Goal: Find contact information: Find contact information

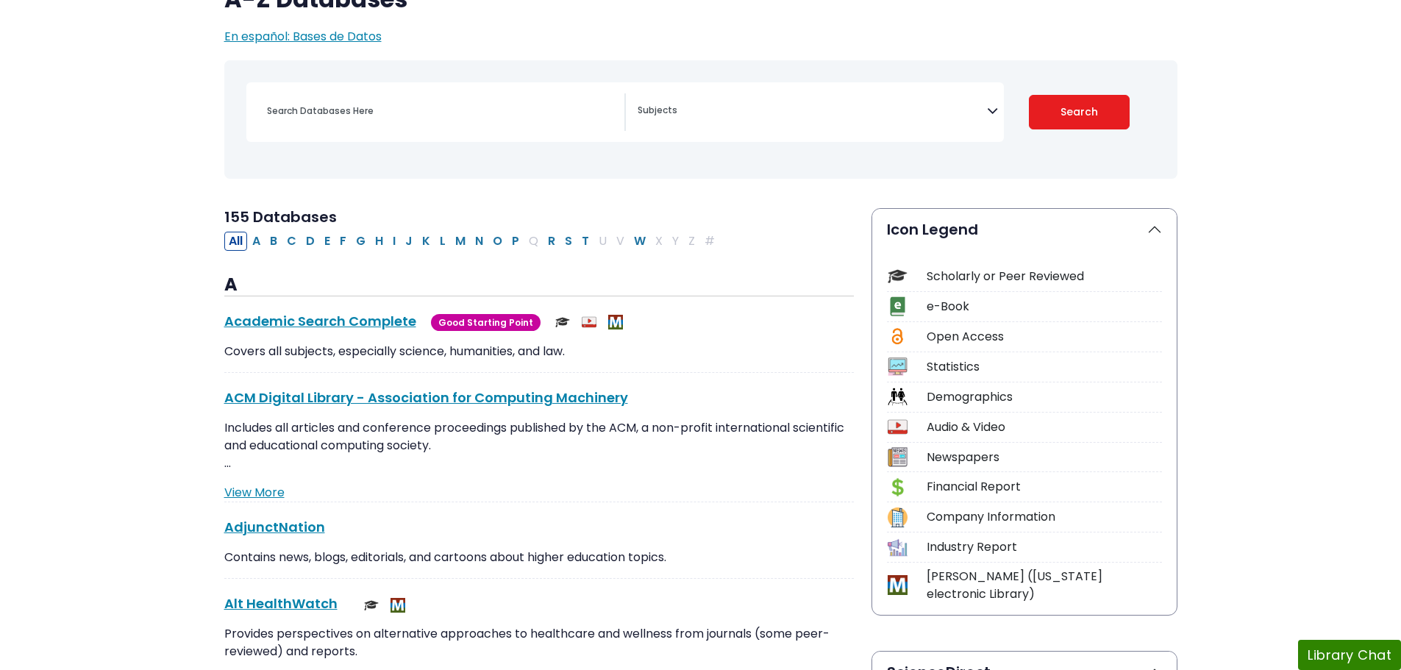
scroll to position [221, 0]
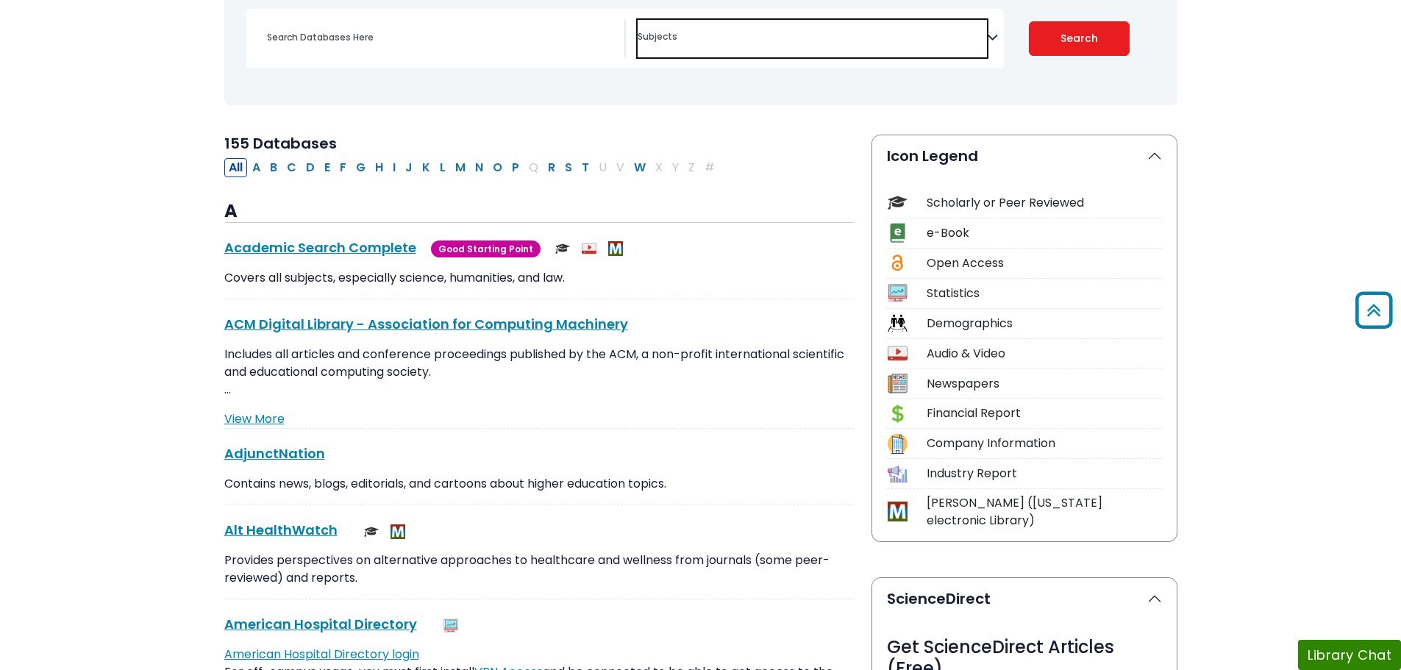
click at [732, 40] on textarea "Search" at bounding box center [812, 38] width 349 height 12
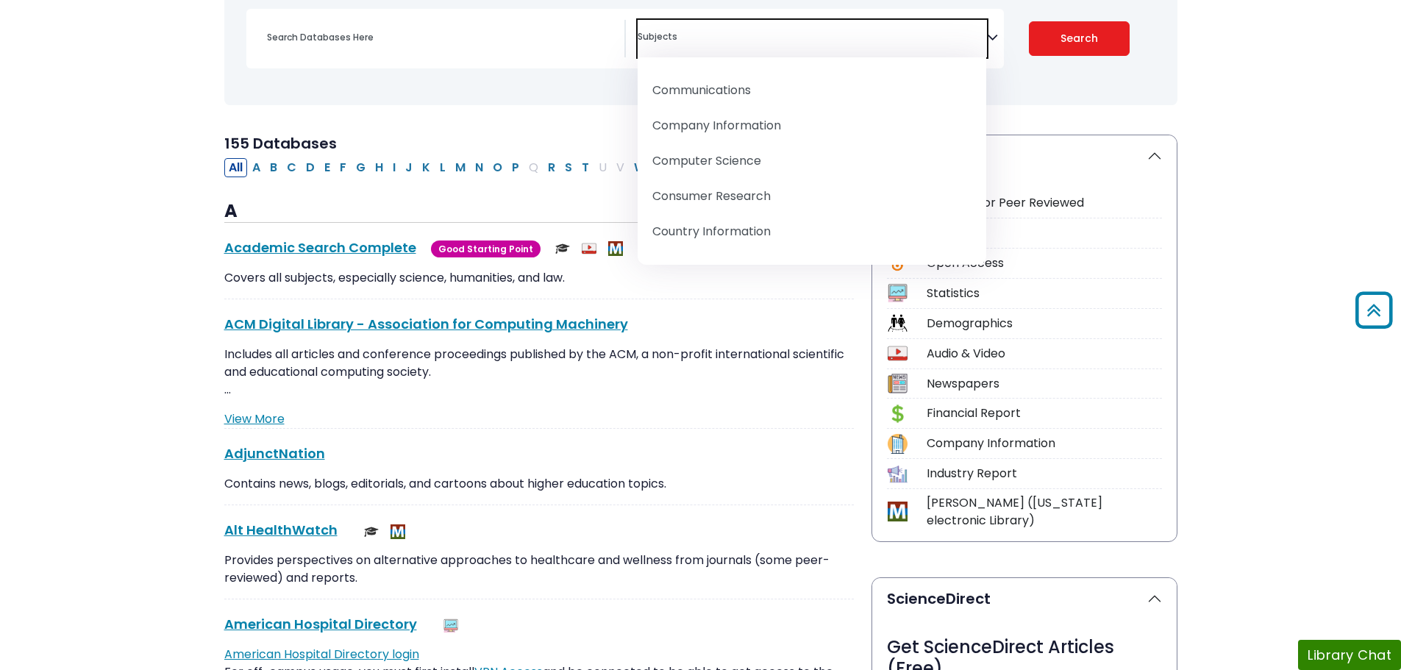
scroll to position [368, 0]
select select "219047"
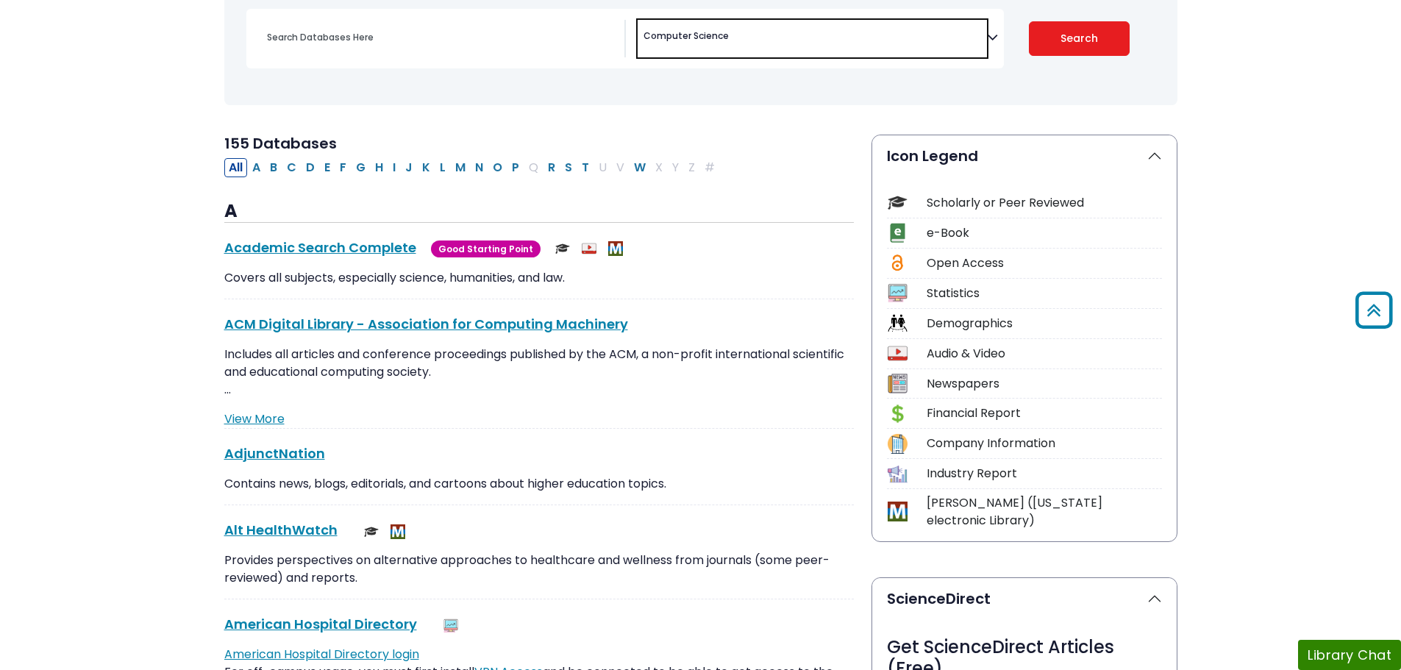
scroll to position [230, 0]
click at [1077, 39] on button "Search" at bounding box center [1079, 38] width 101 height 35
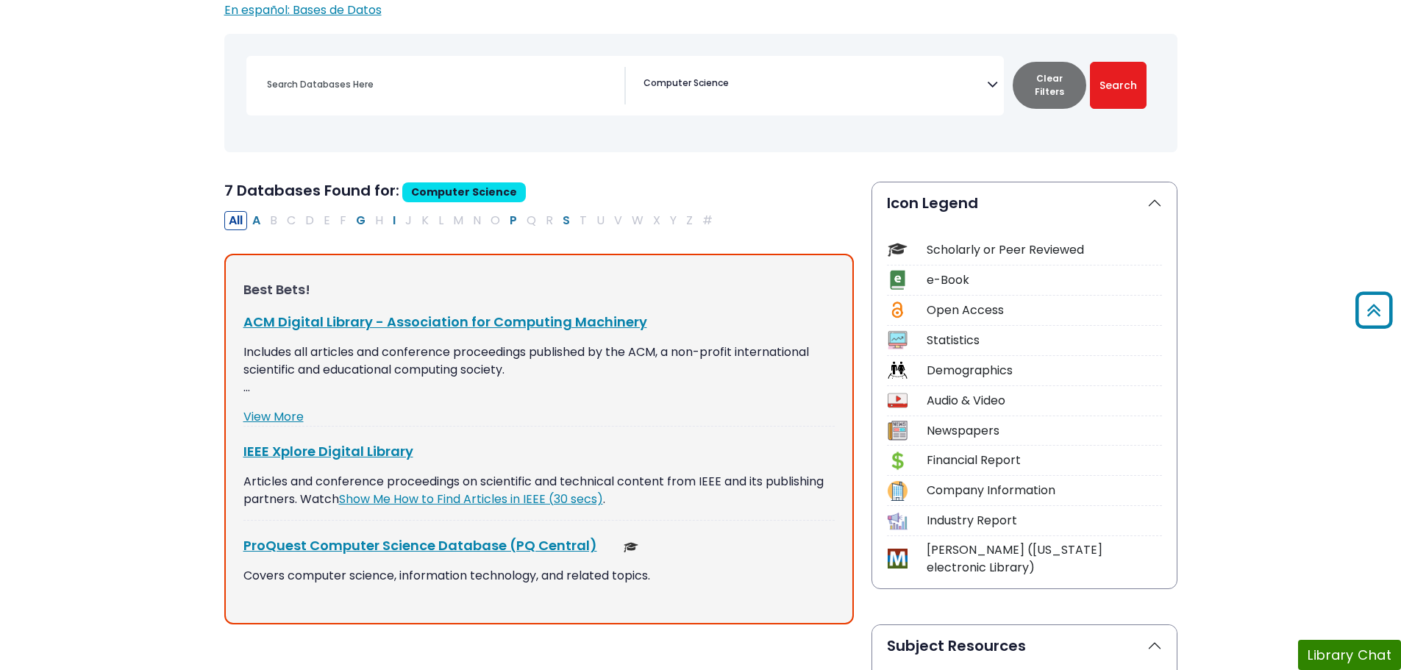
scroll to position [147, 0]
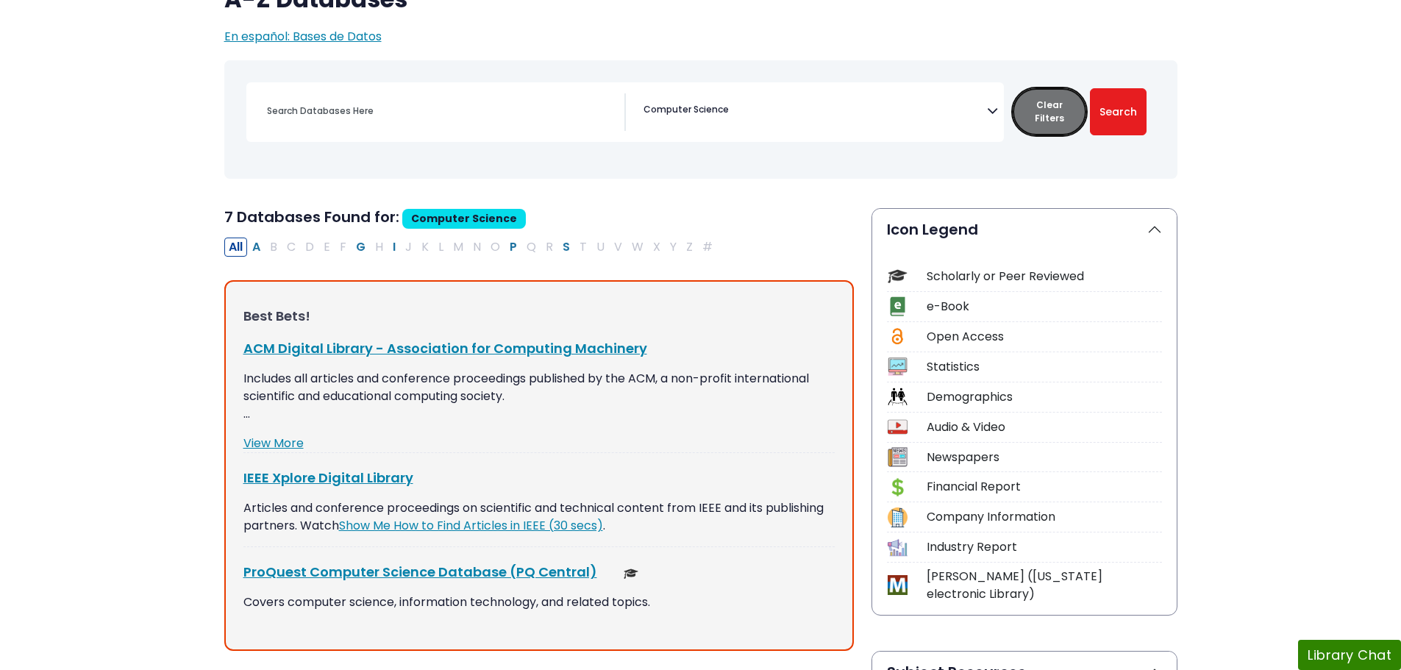
click at [1060, 111] on button "Clear Filters" at bounding box center [1050, 111] width 74 height 47
select select "Database Subject Filter"
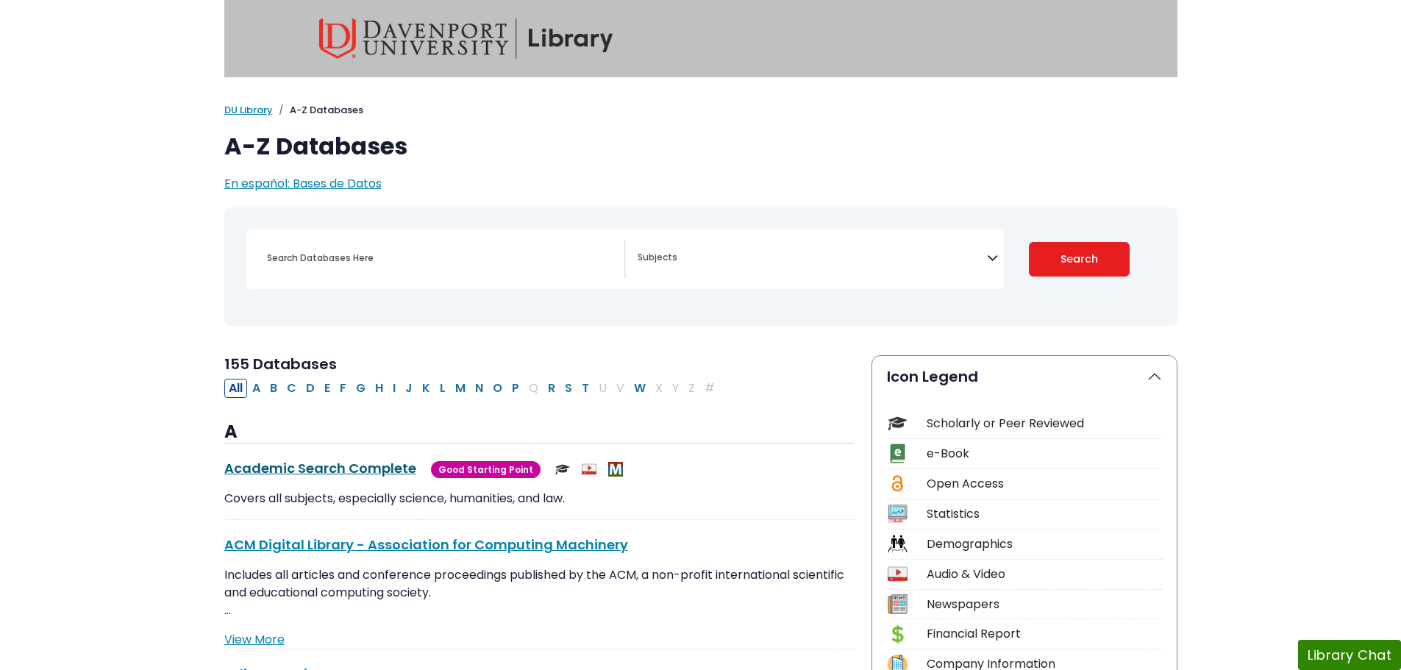
click at [325, 469] on link "Academic Search Complete This link opens in a new window" at bounding box center [320, 468] width 192 height 18
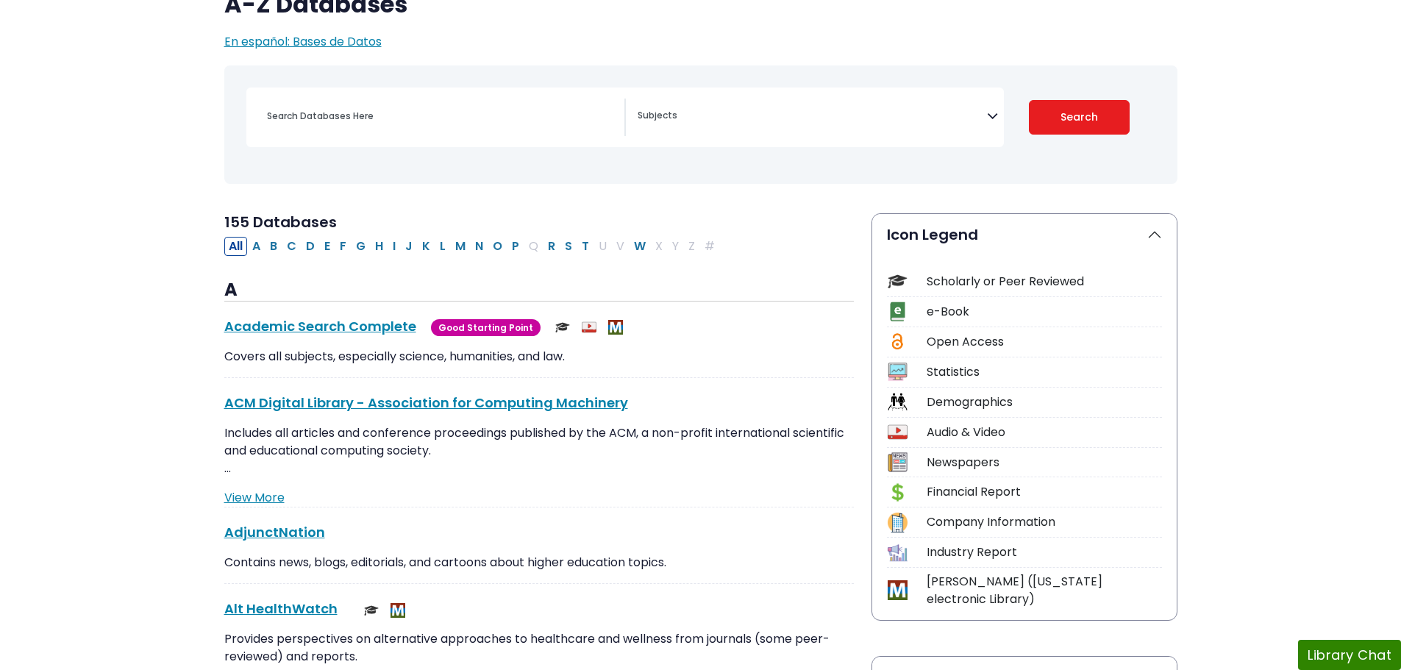
scroll to position [147, 0]
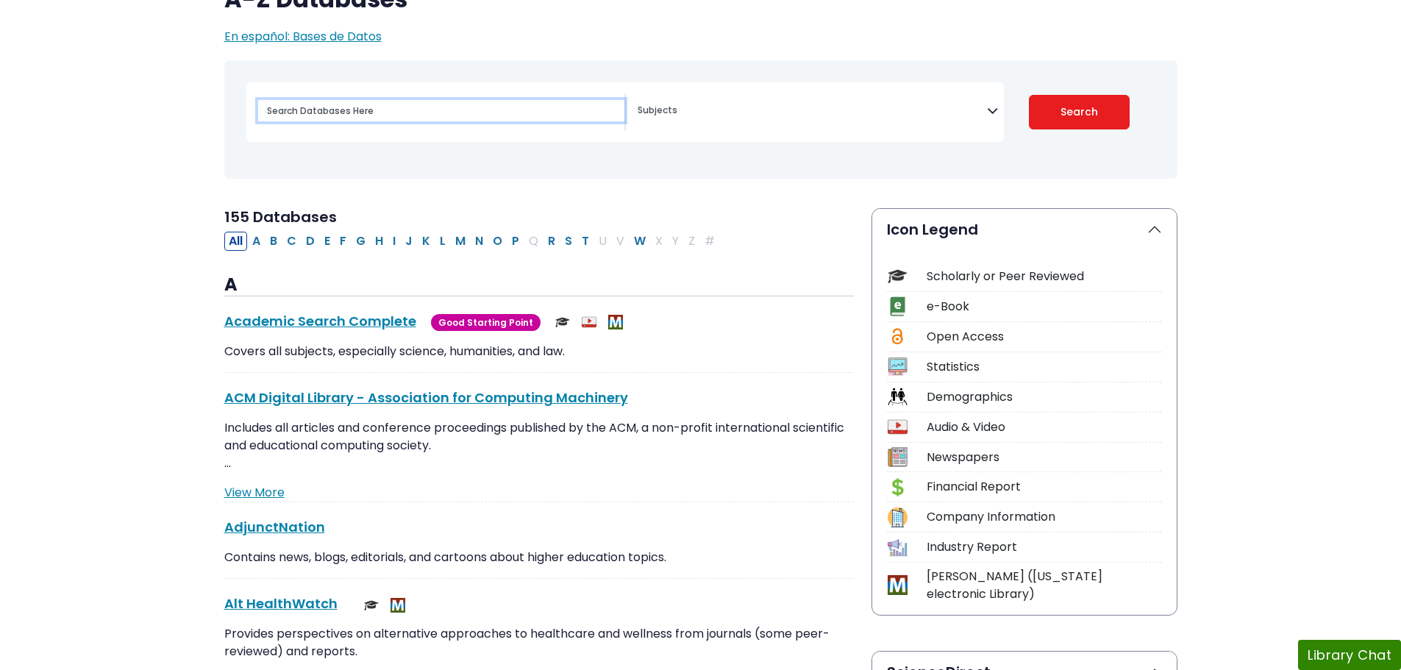
click at [416, 119] on input "Search database by title or keyword" at bounding box center [441, 110] width 366 height 21
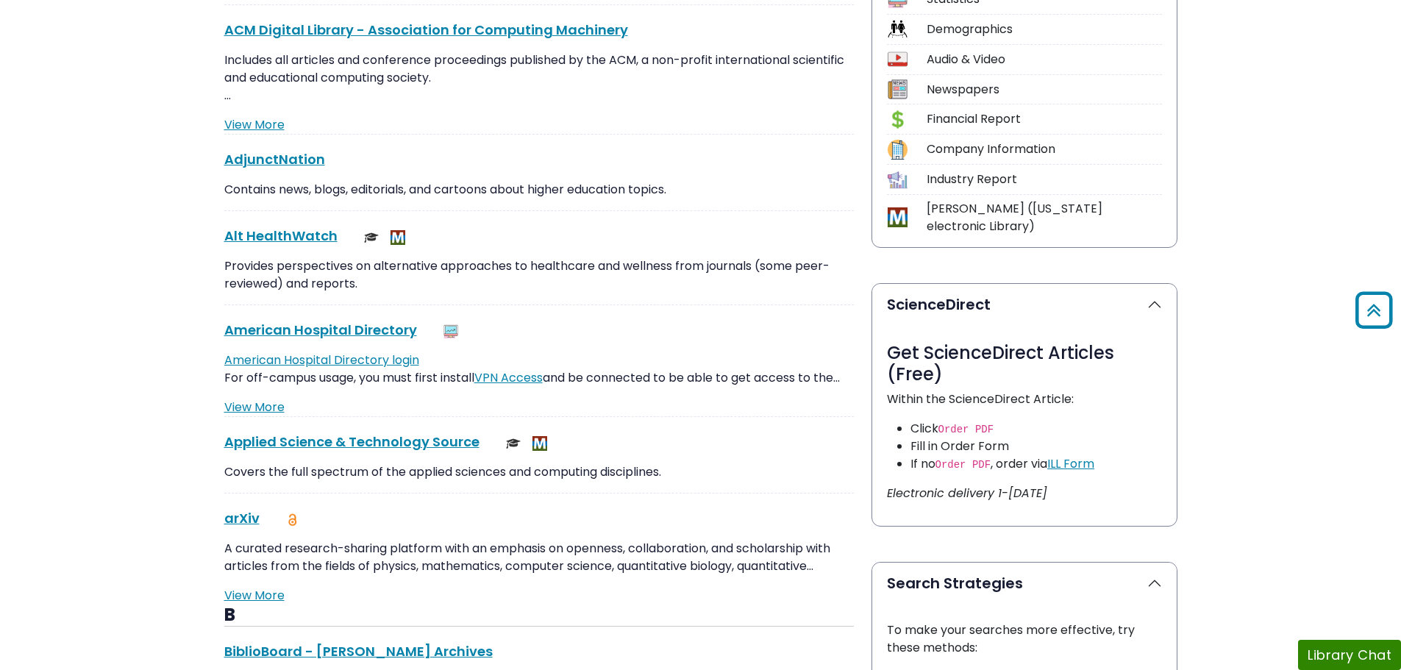
scroll to position [589, 0]
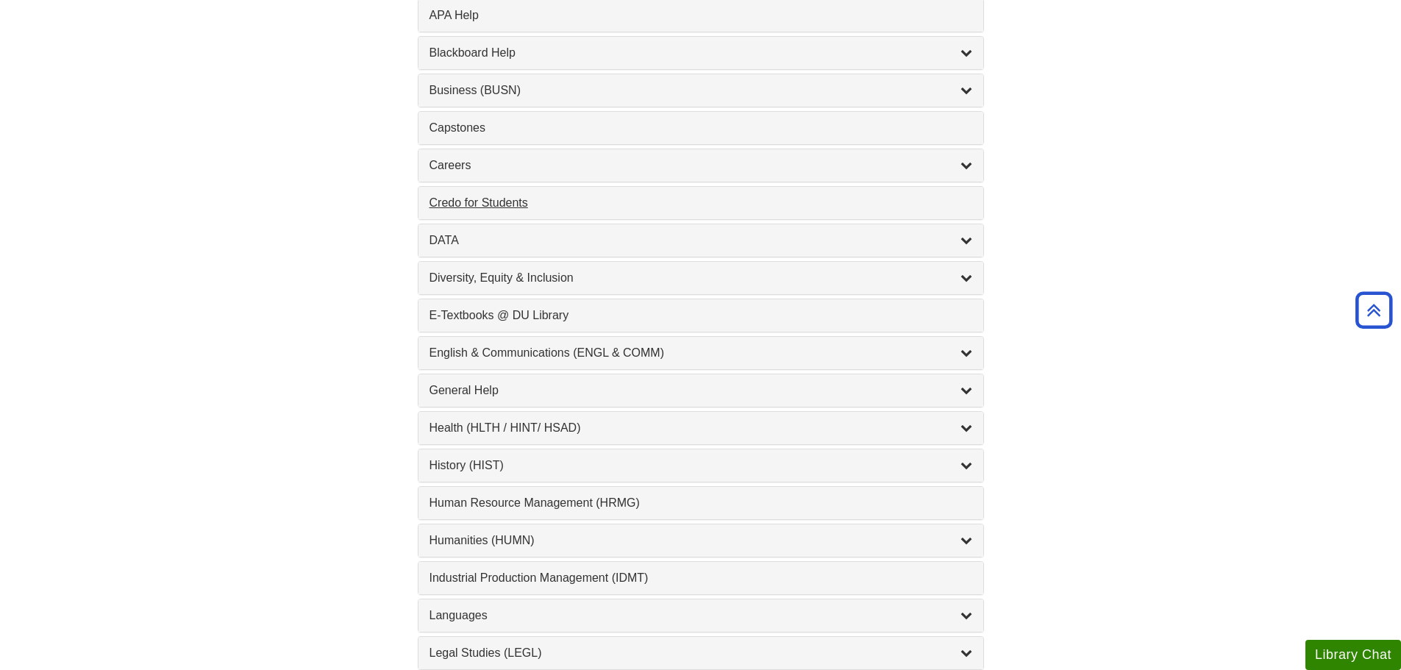
scroll to position [589, 0]
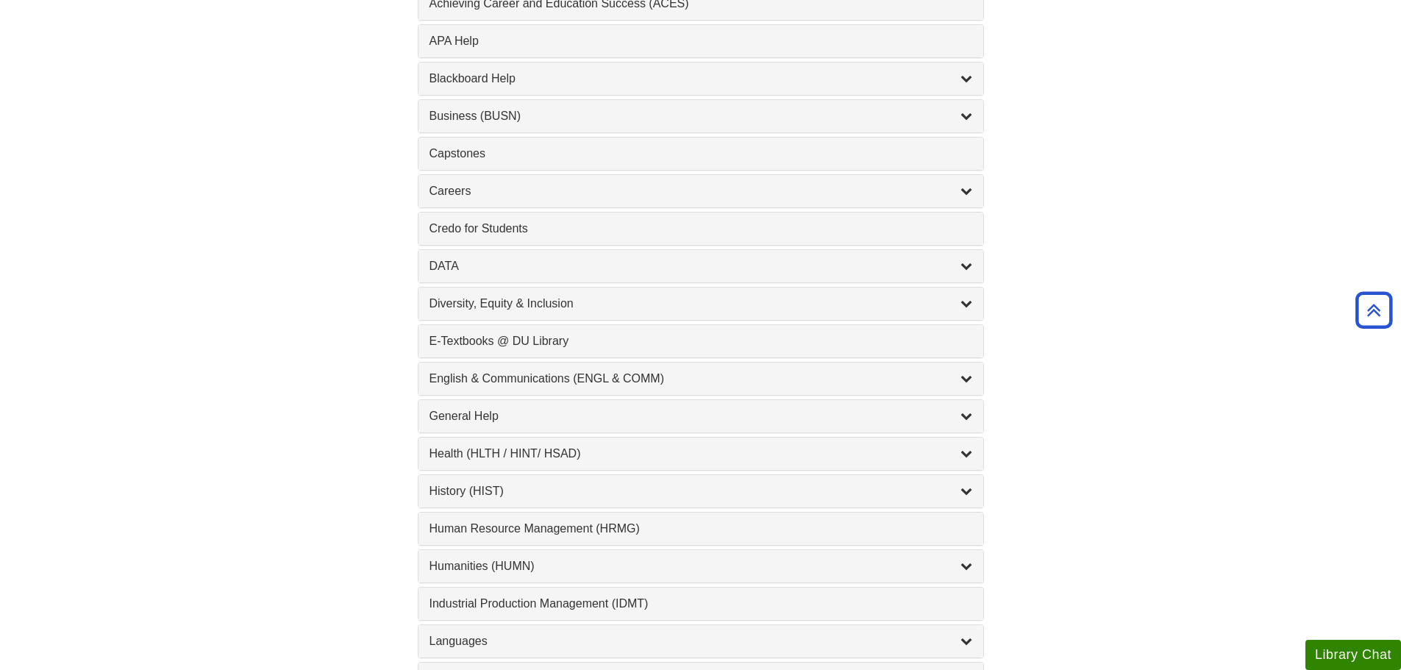
click at [973, 112] on div "Business (BUSN) , 9 guides" at bounding box center [701, 116] width 565 height 32
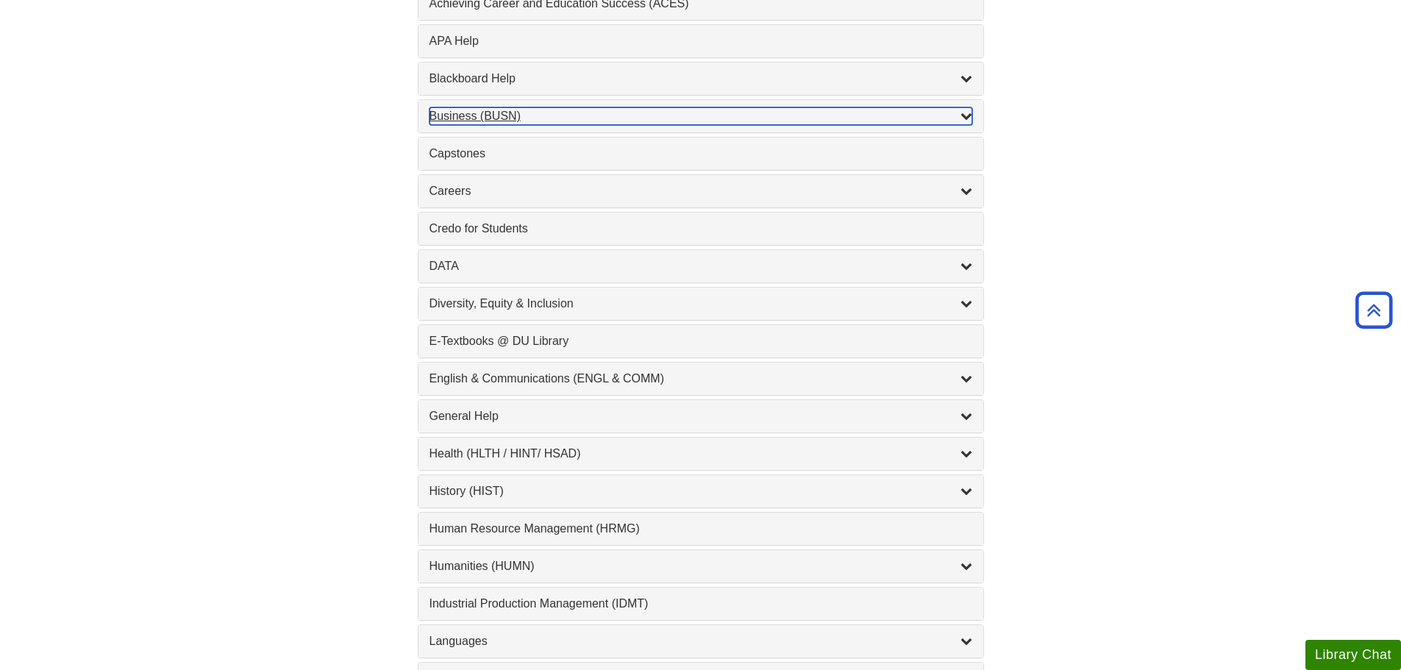
click at [965, 116] on icon "List of Subjects" at bounding box center [967, 116] width 12 height 12
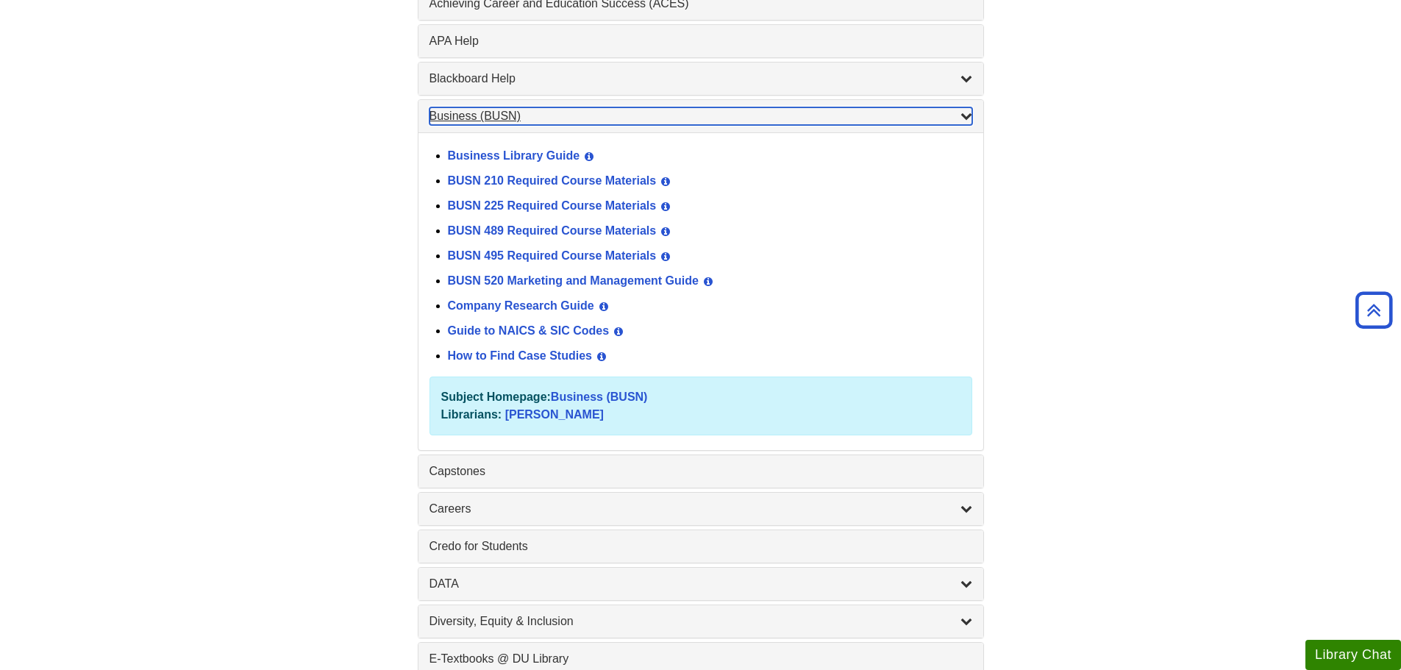
click at [965, 116] on icon "List of Subjects" at bounding box center [967, 116] width 12 height 12
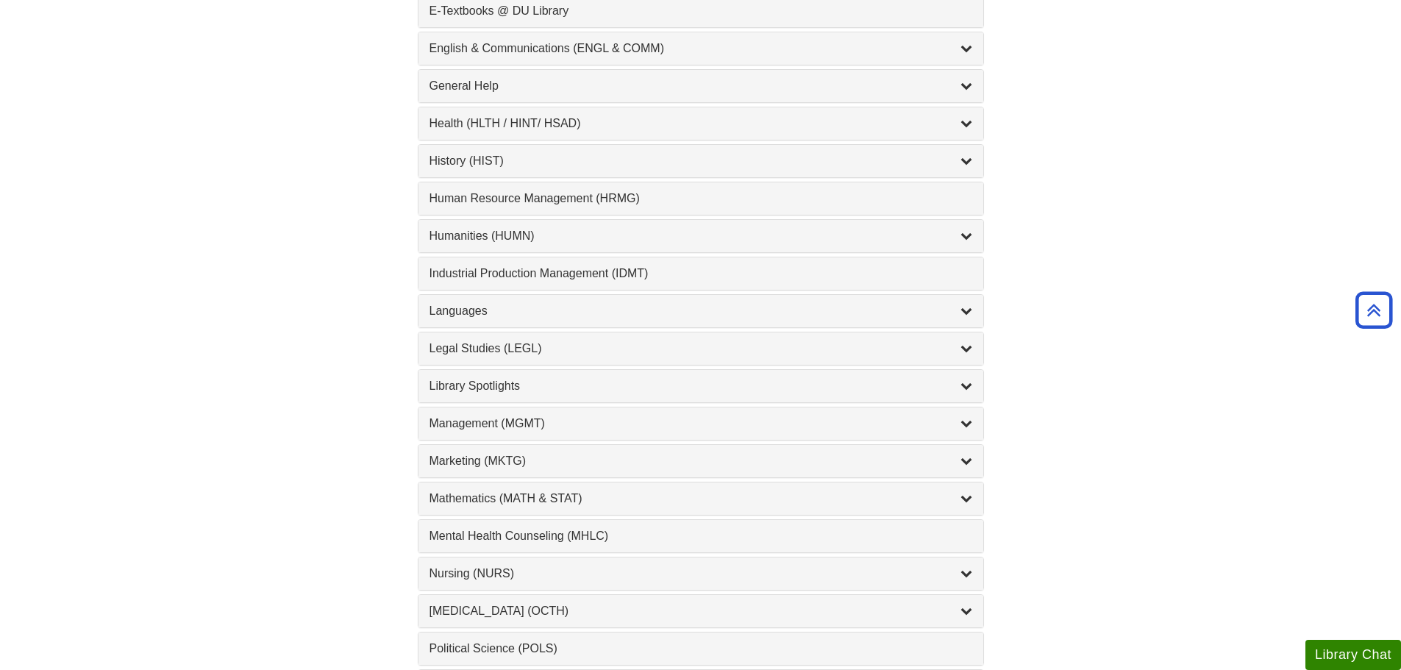
scroll to position [1030, 0]
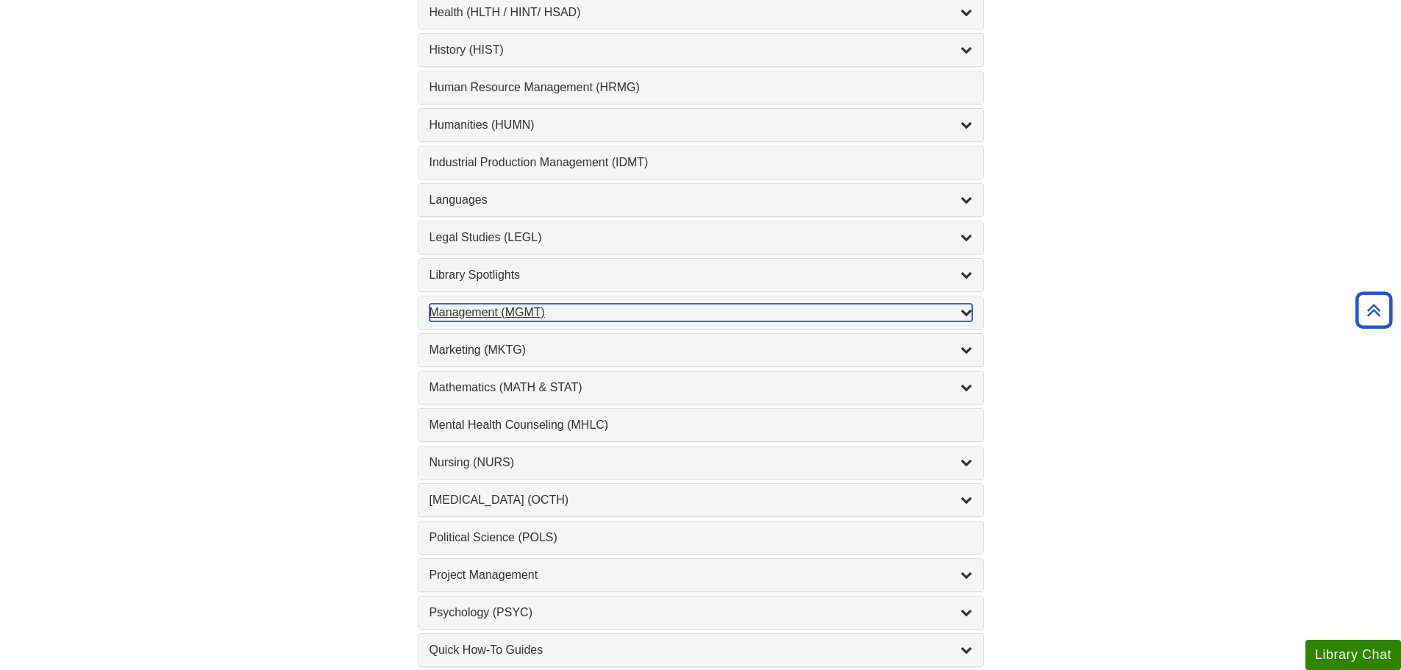
click at [548, 317] on div "Management (MGMT) , 9 guides" at bounding box center [701, 313] width 543 height 18
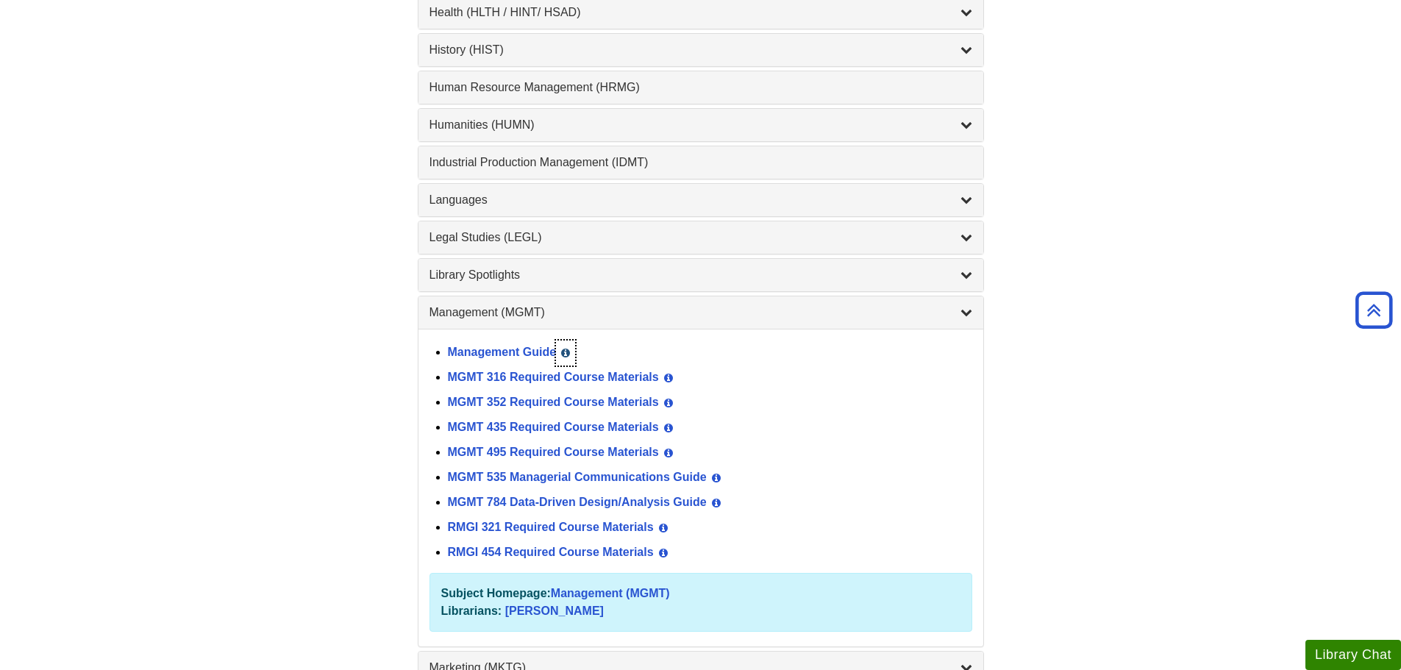
click at [545, 364] on div "Management Guide View Guide Info" at bounding box center [710, 353] width 525 height 25
click at [571, 349] on button "View Guide Info" at bounding box center [565, 353] width 19 height 25
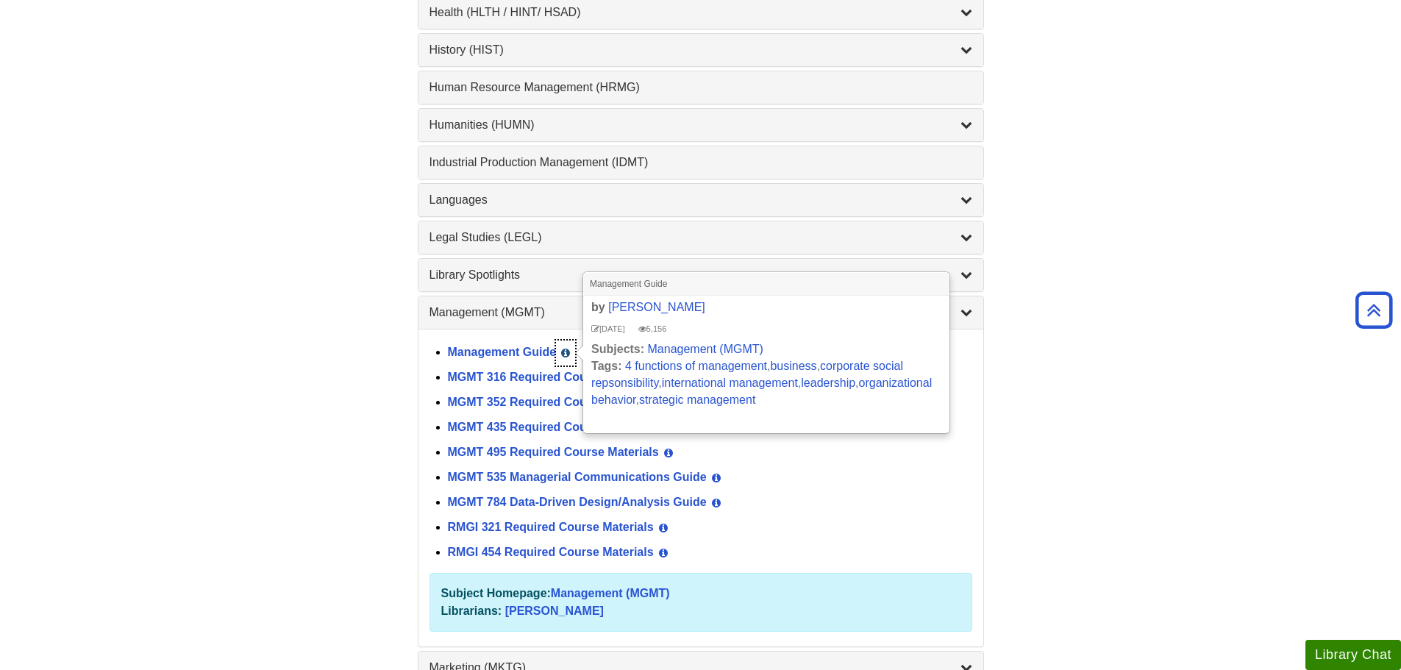
click at [571, 349] on button "View Guide Info" at bounding box center [565, 353] width 19 height 25
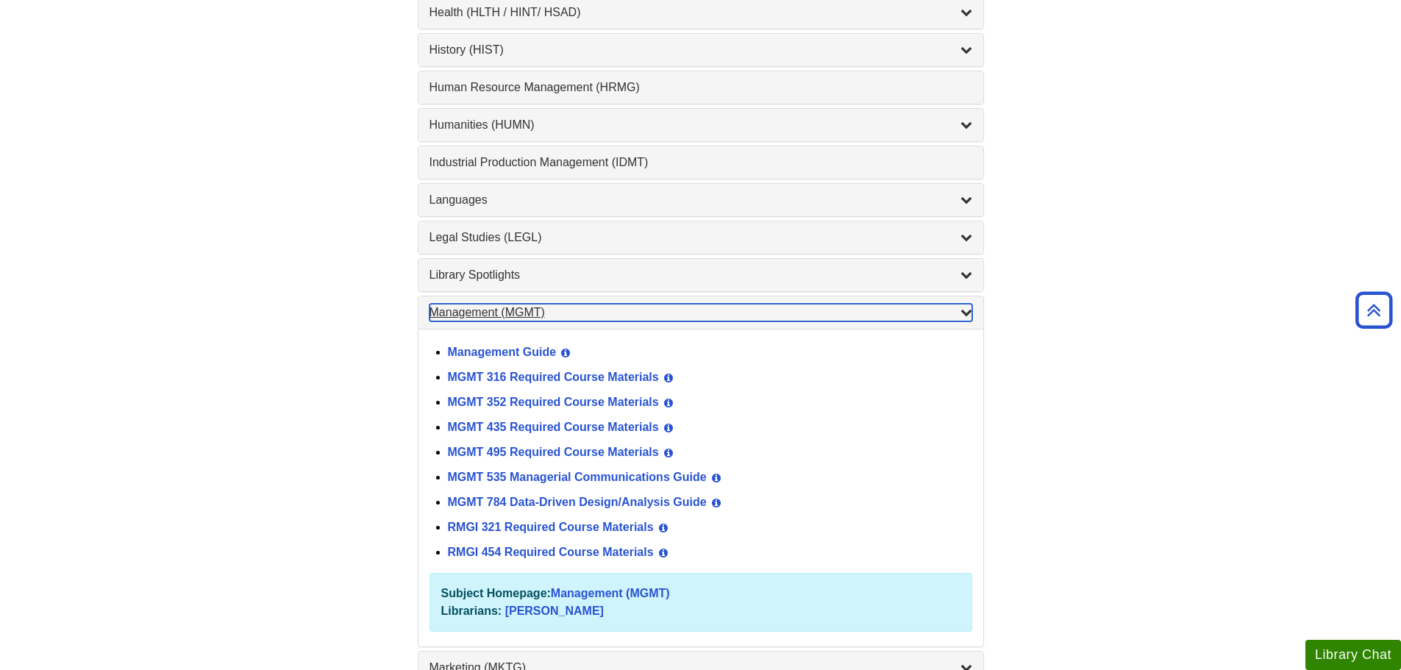
click at [972, 310] on icon "List of Subjects" at bounding box center [967, 312] width 12 height 12
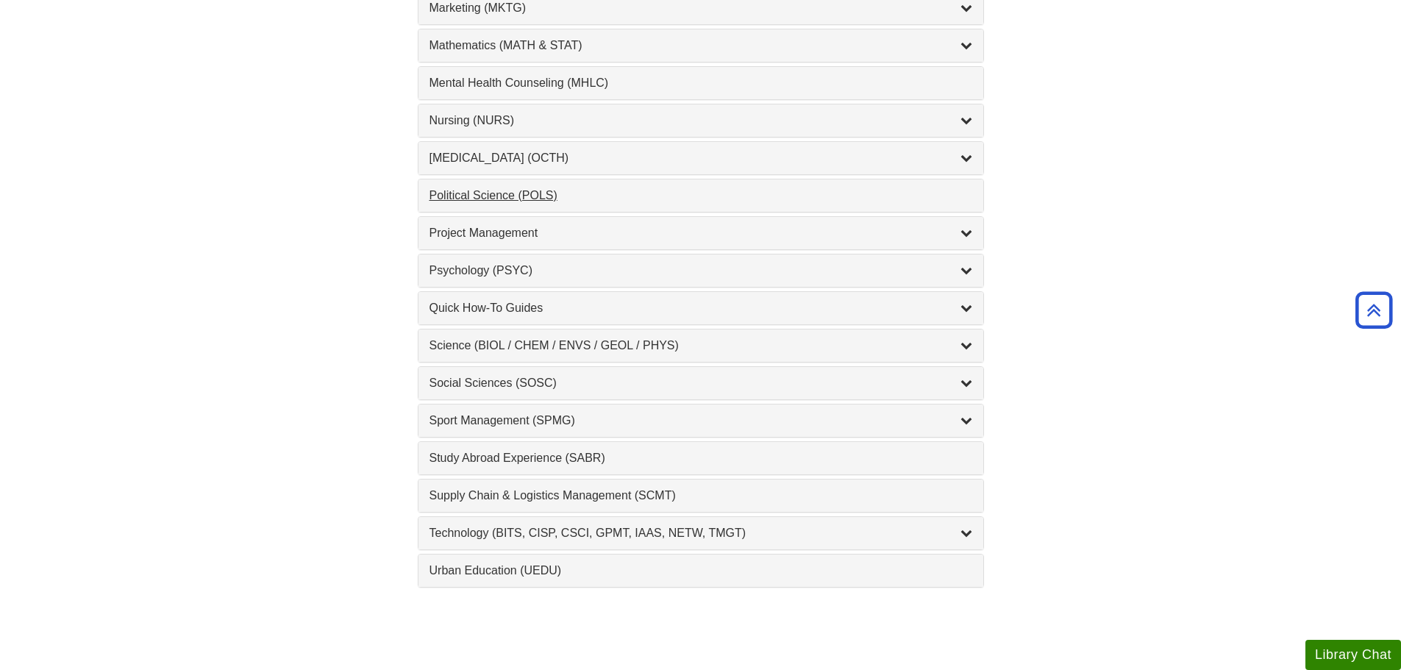
scroll to position [1398, 0]
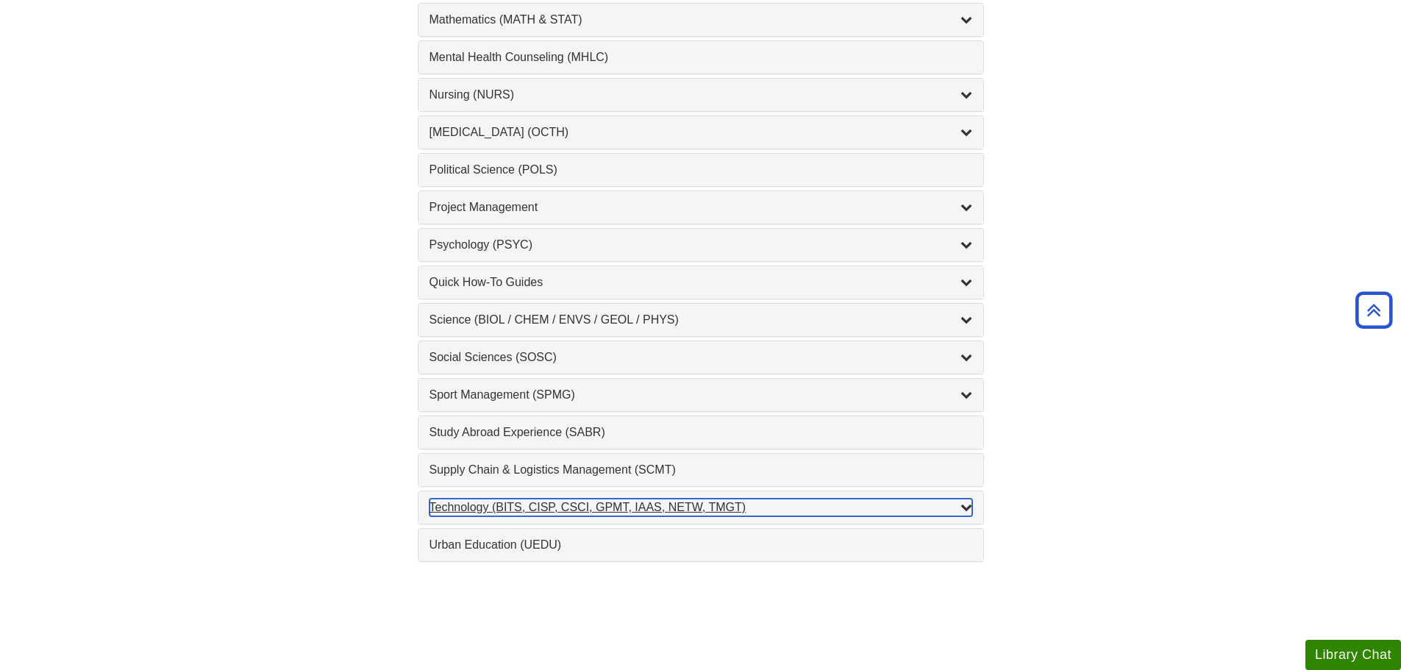
click at [470, 503] on div "Technology (BITS, CISP, CSCI, GPMT, IAAS, NETW, TMGT) , 22 guides" at bounding box center [701, 508] width 543 height 18
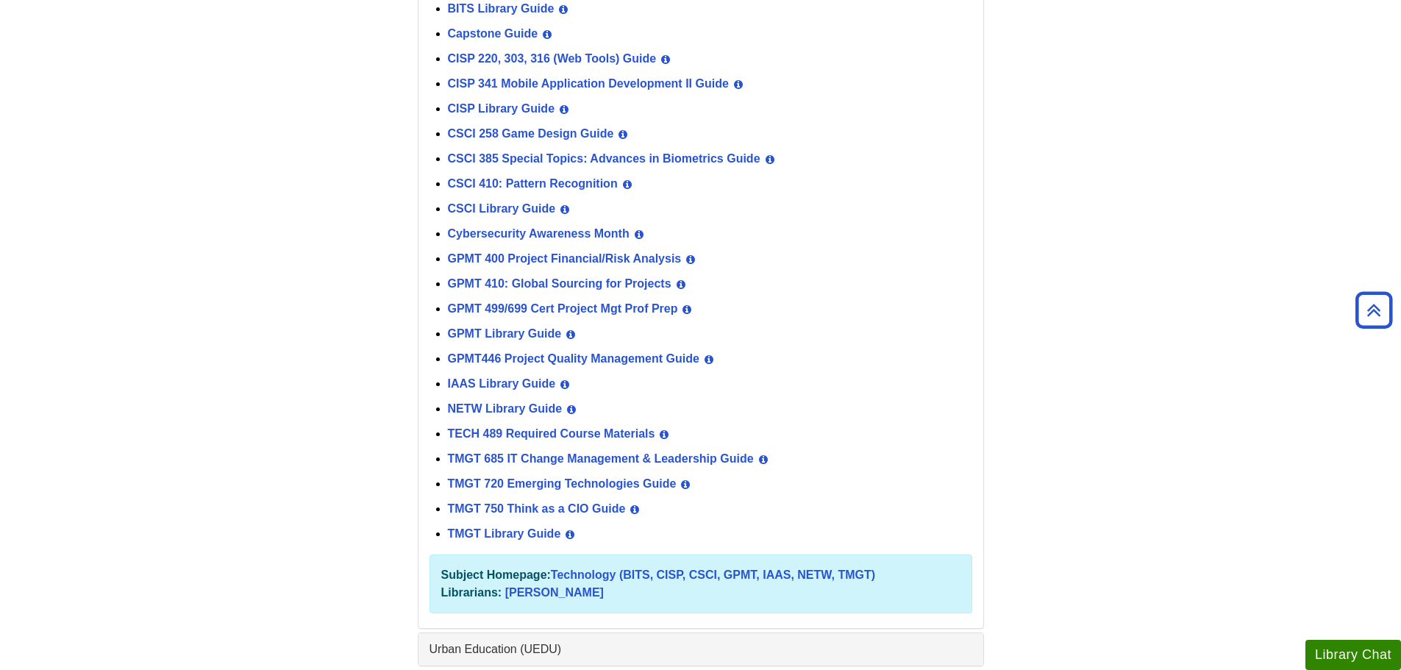
scroll to position [1913, 0]
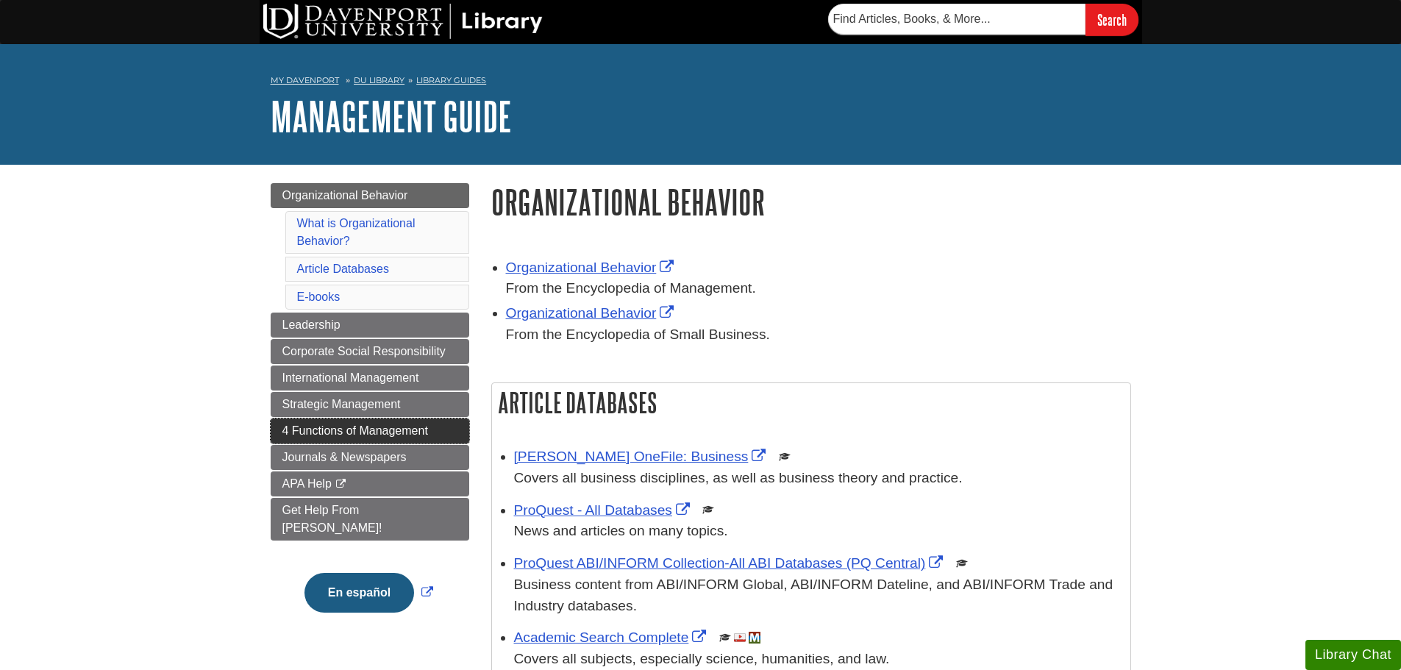
click at [436, 422] on link "4 Functions of Management" at bounding box center [370, 431] width 199 height 25
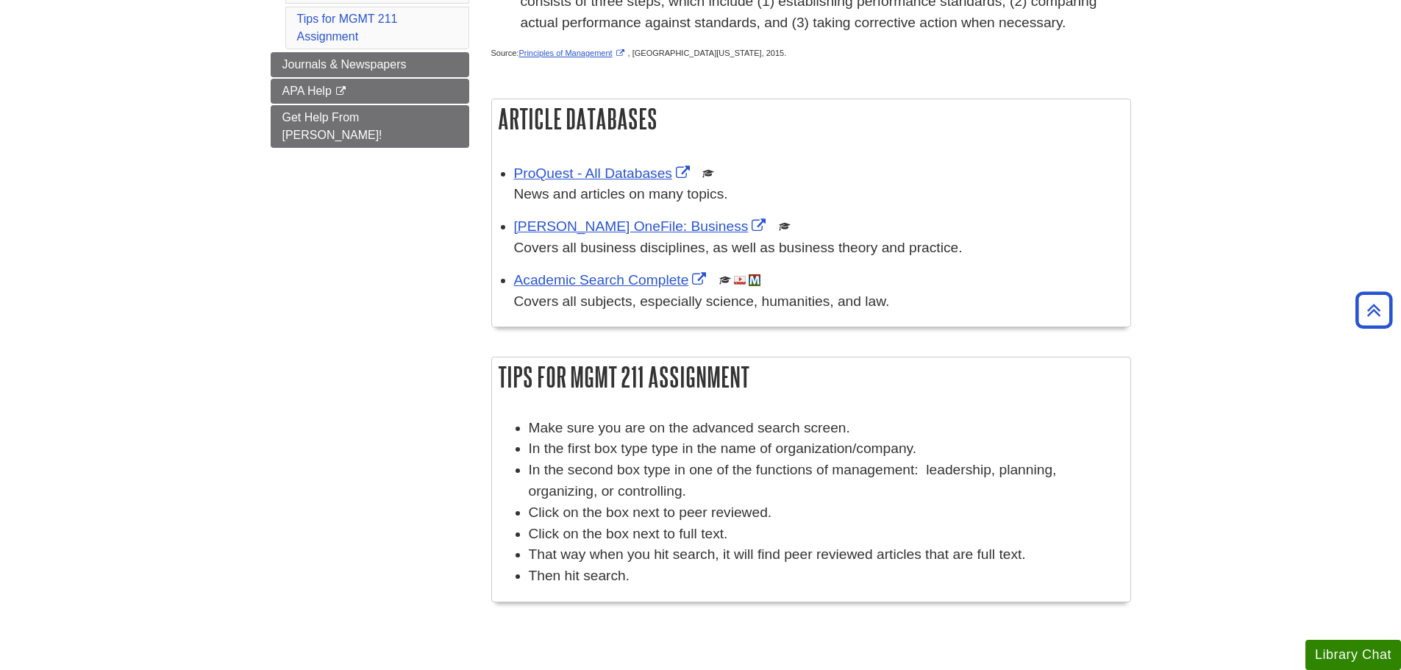
scroll to position [589, 0]
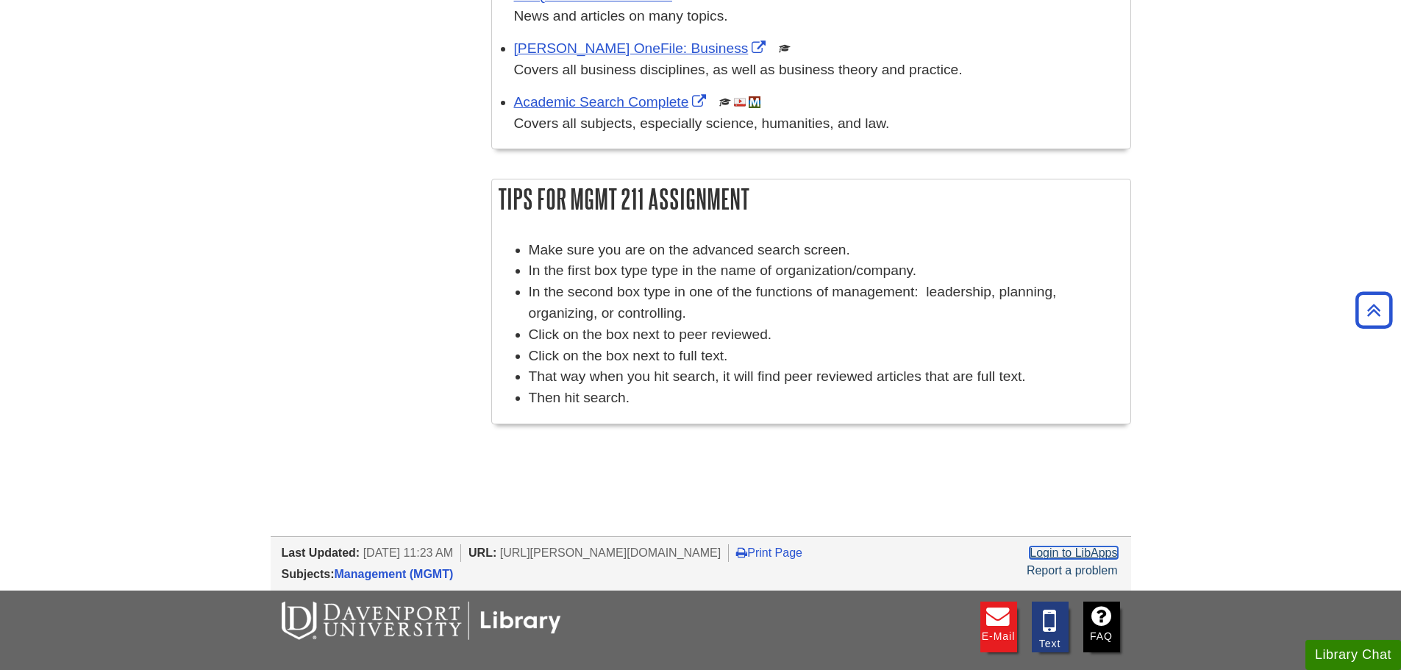
click at [1107, 555] on link "Login to LibApps" at bounding box center [1074, 553] width 88 height 13
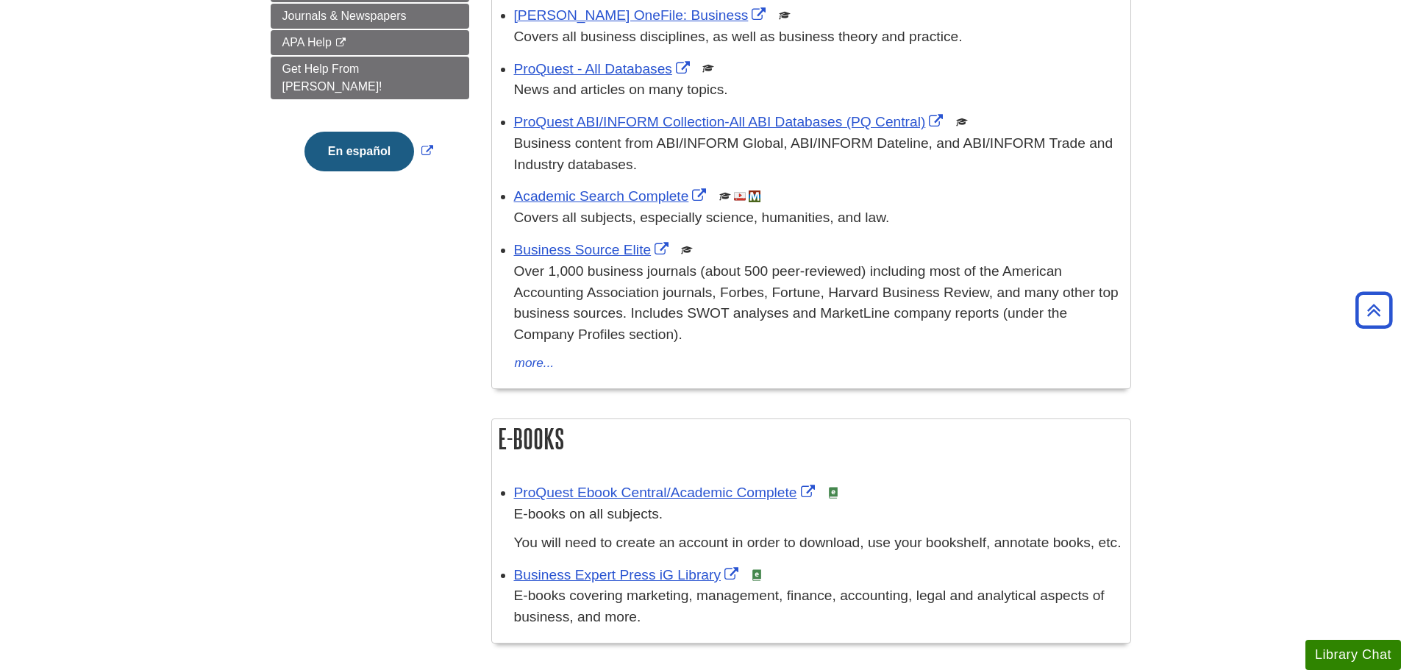
scroll to position [147, 0]
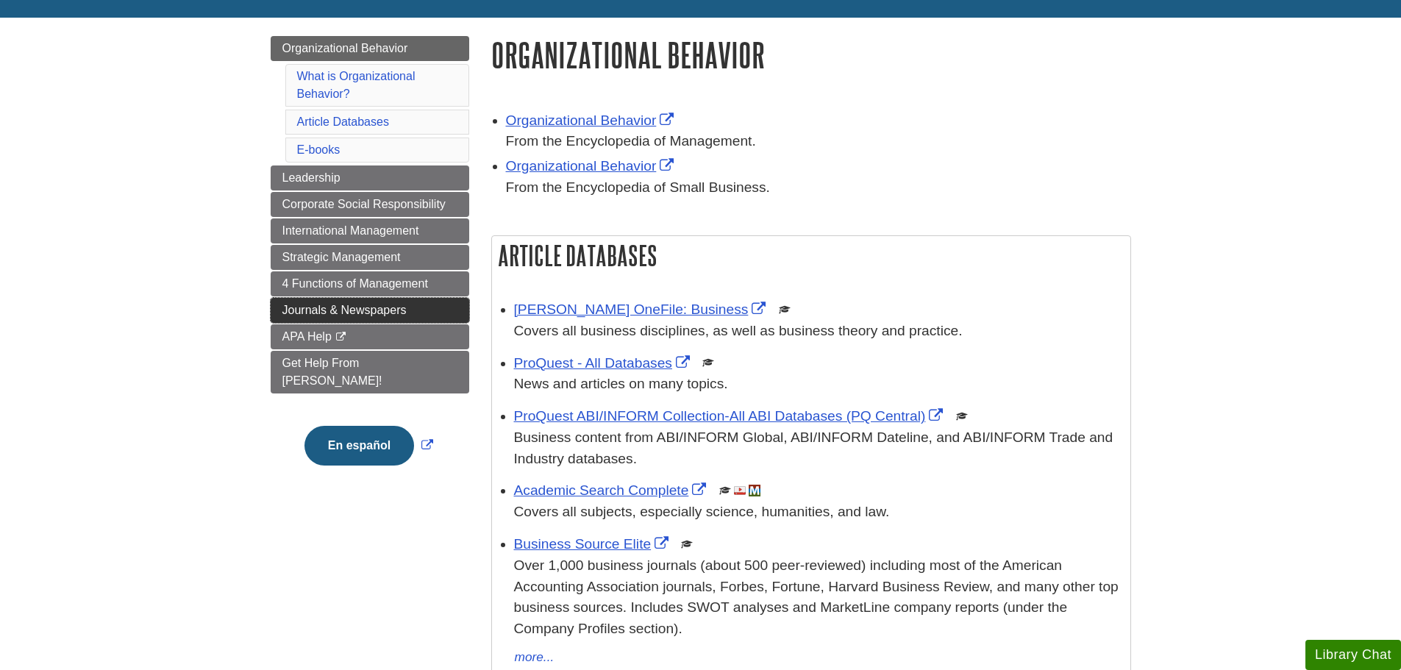
click at [445, 316] on link "Journals & Newspapers" at bounding box center [370, 310] width 199 height 25
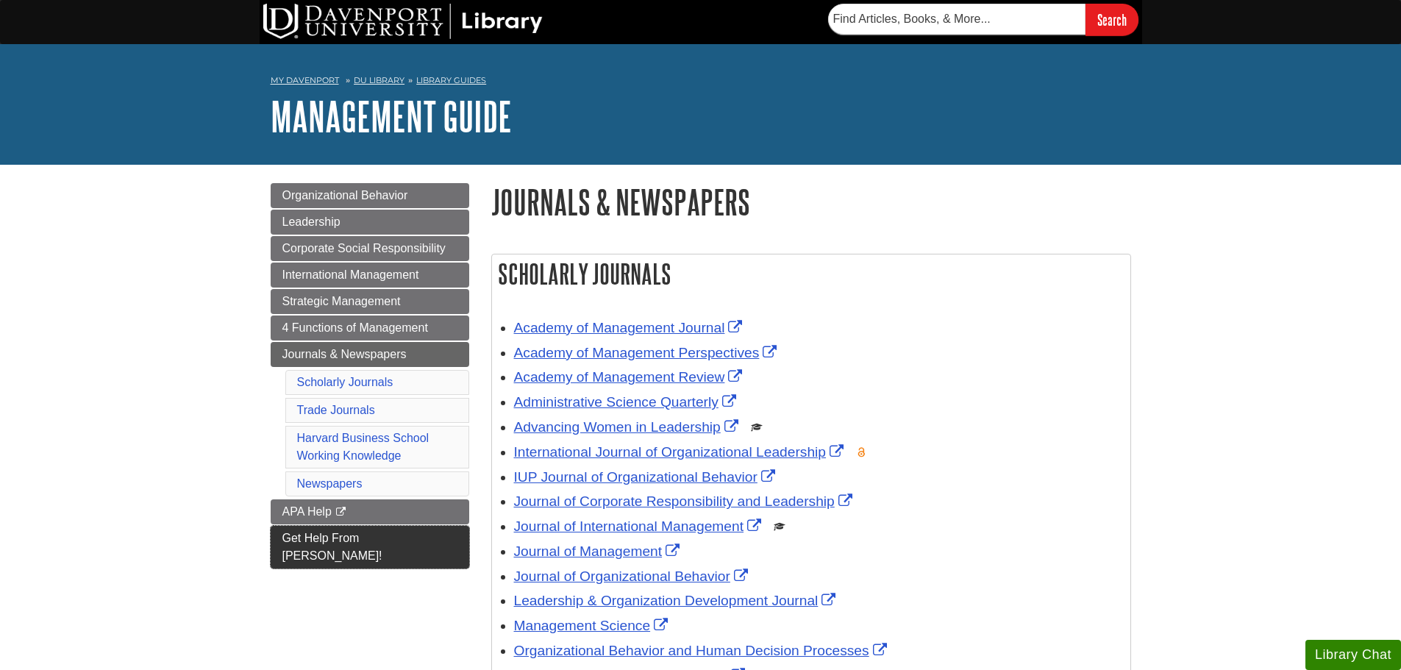
click at [360, 550] on link "Get Help From [PERSON_NAME]!" at bounding box center [370, 547] width 199 height 43
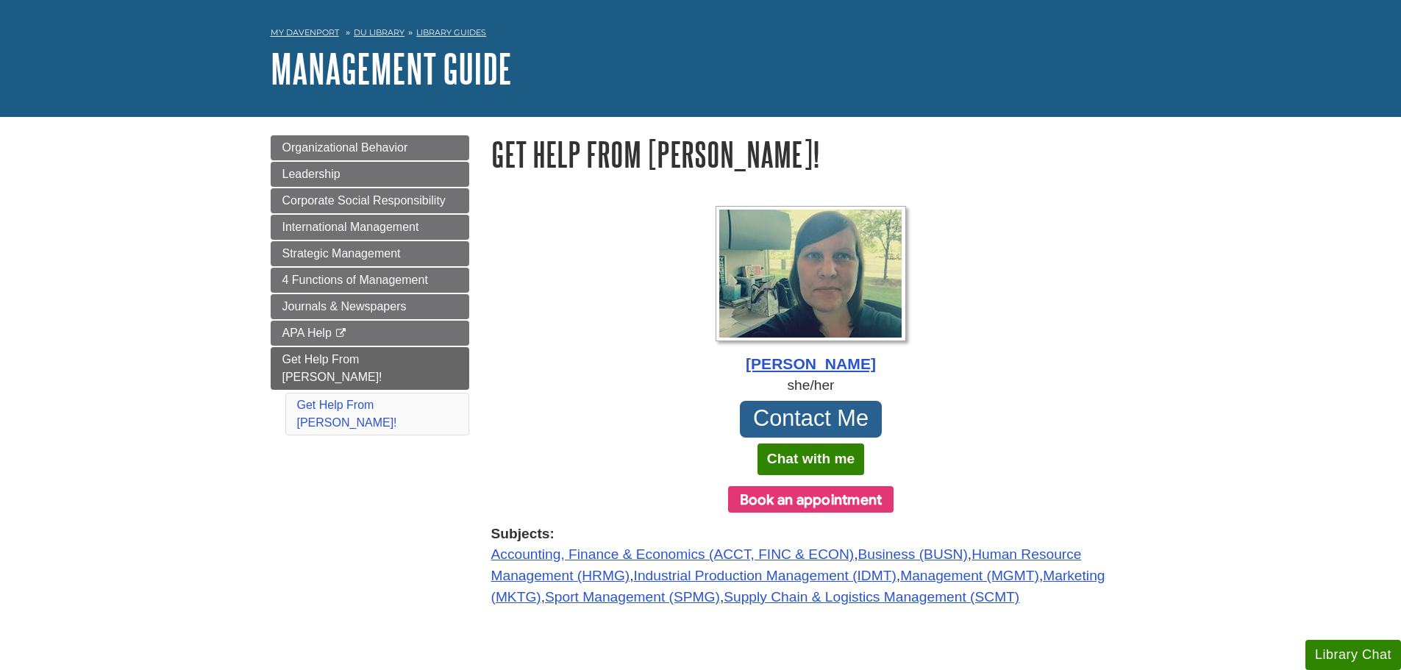
scroll to position [74, 0]
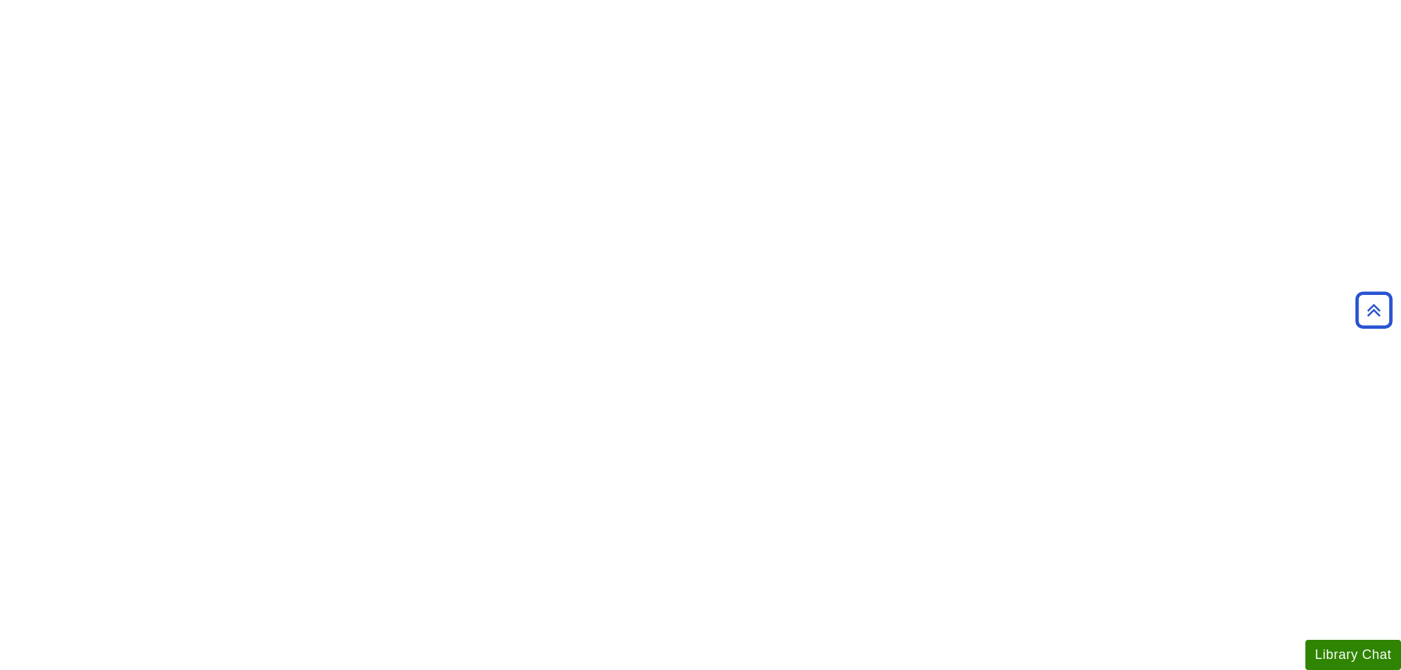
scroll to position [1471, 0]
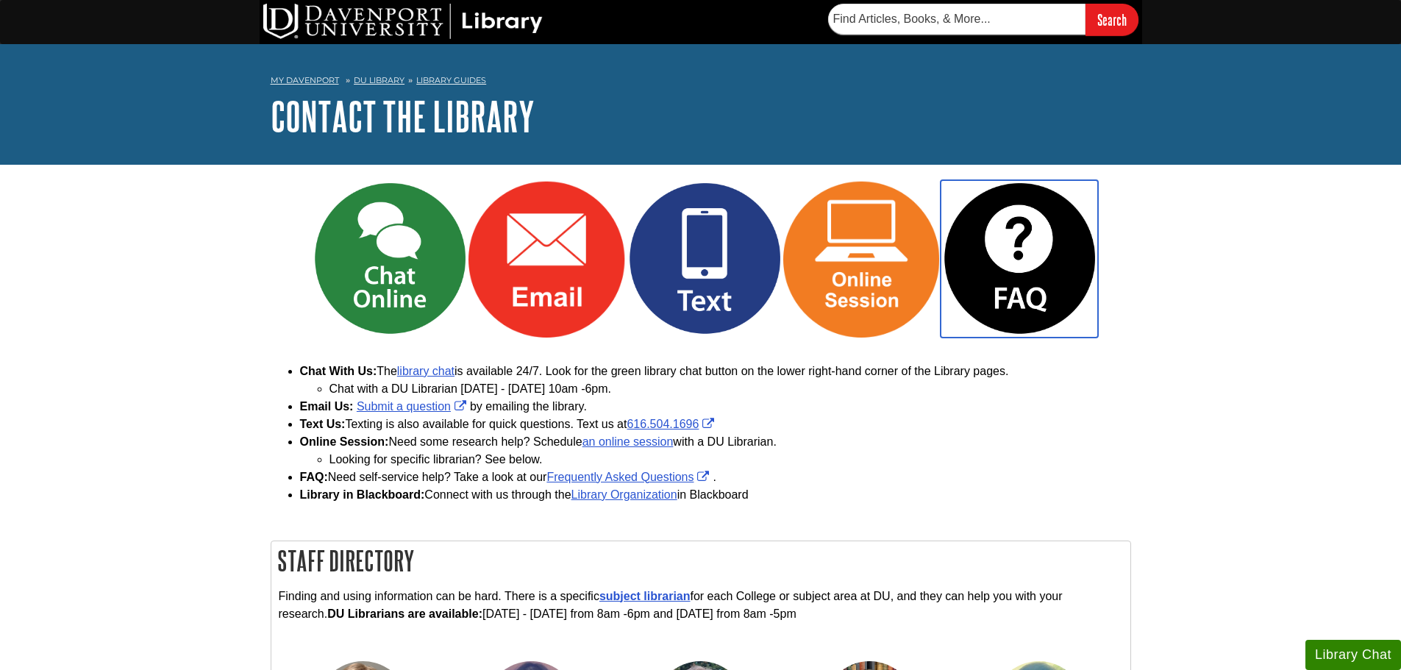
click at [1046, 321] on img "Link opens in new window" at bounding box center [1019, 258] width 157 height 157
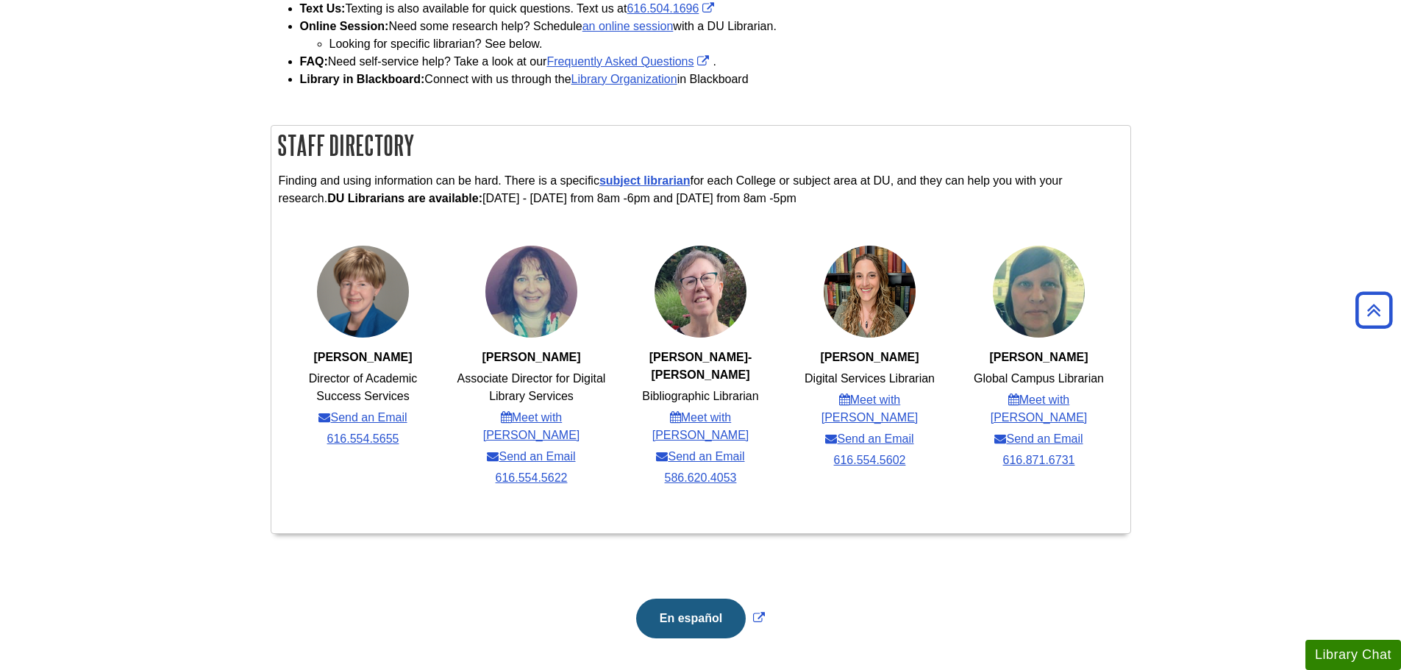
scroll to position [441, 0]
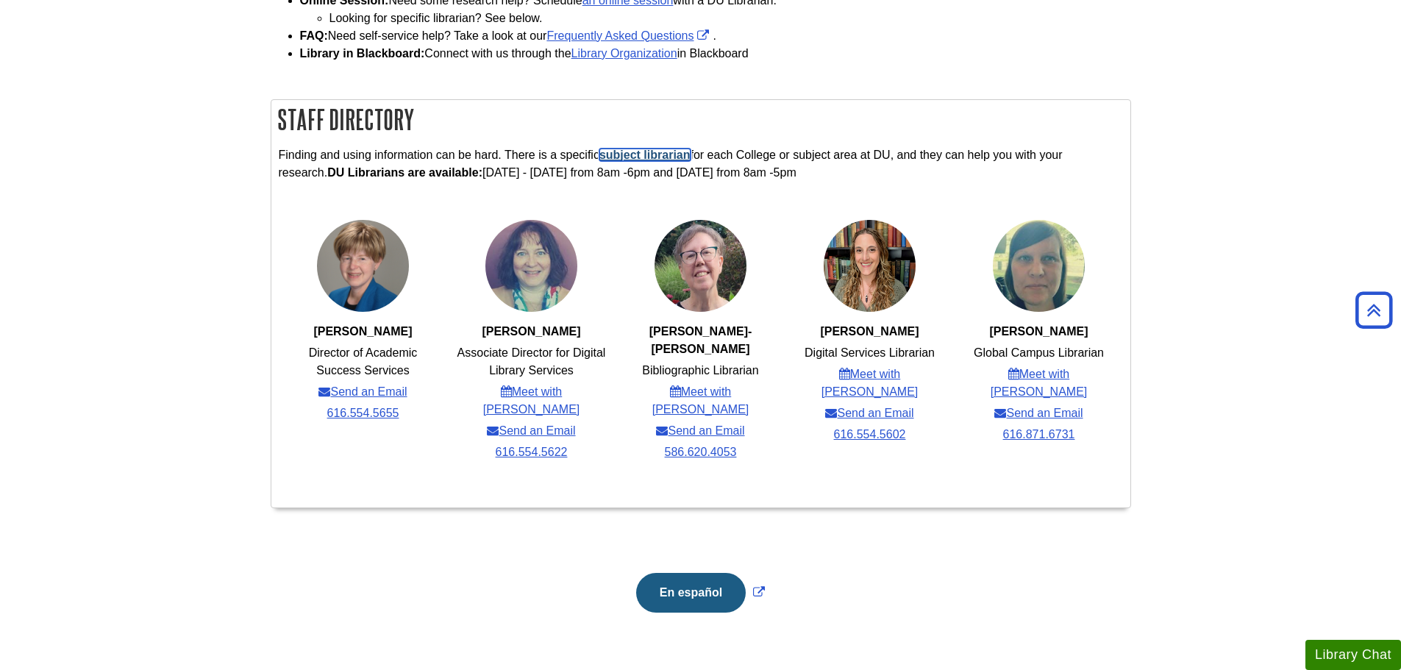
click at [644, 155] on link "subject librarian" at bounding box center [645, 155] width 91 height 13
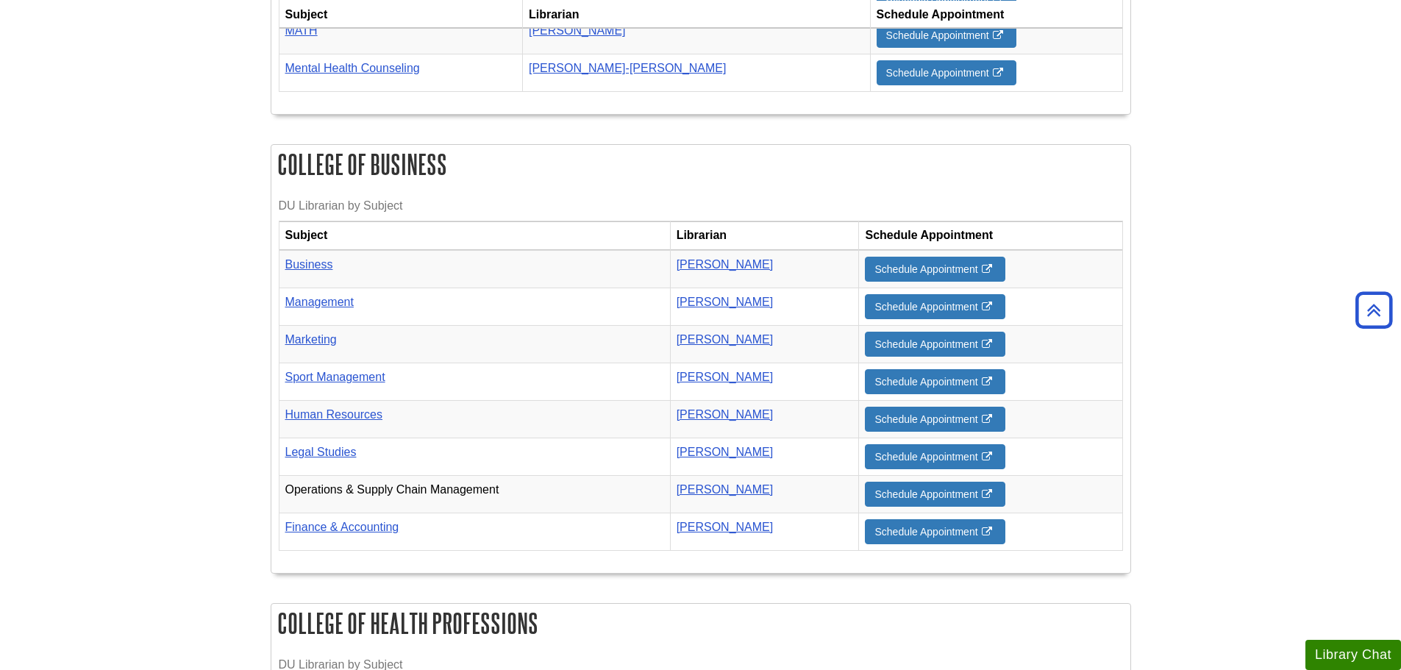
scroll to position [1018, 0]
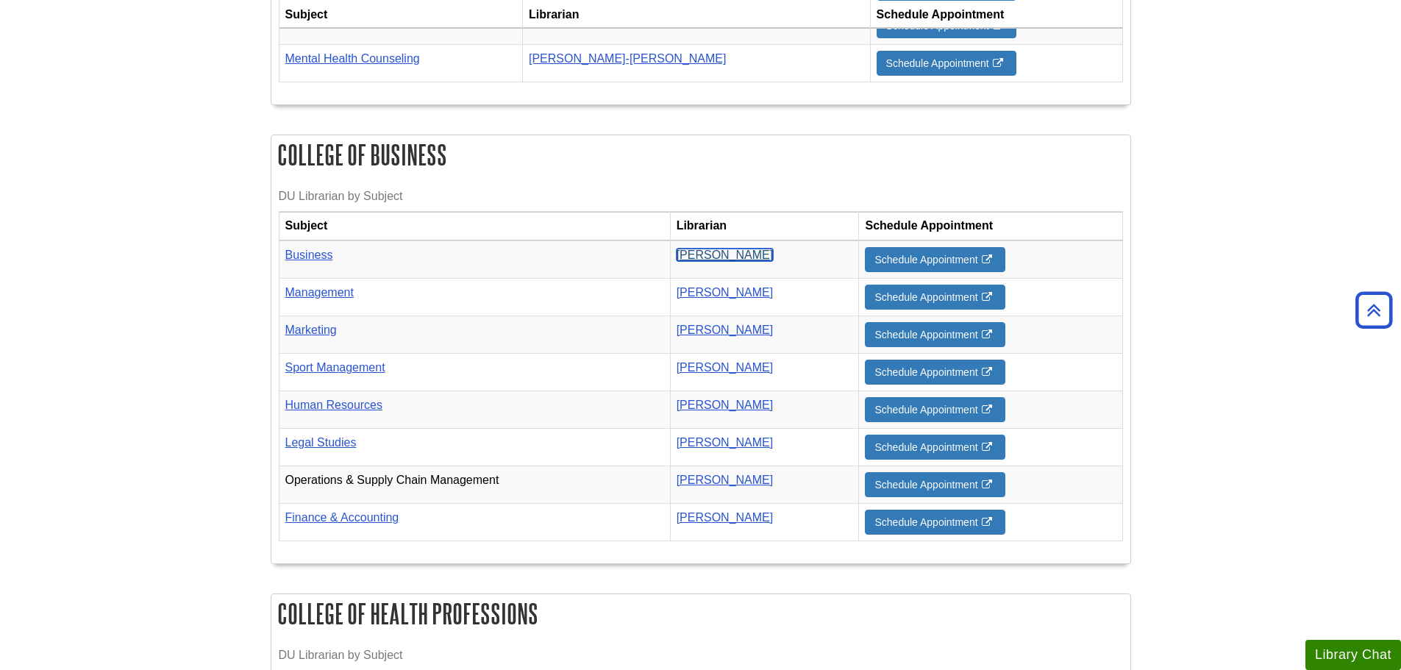
click at [738, 249] on link "[PERSON_NAME]" at bounding box center [725, 255] width 97 height 13
click at [873, 247] on link "Schedule Appointment" at bounding box center [935, 259] width 140 height 25
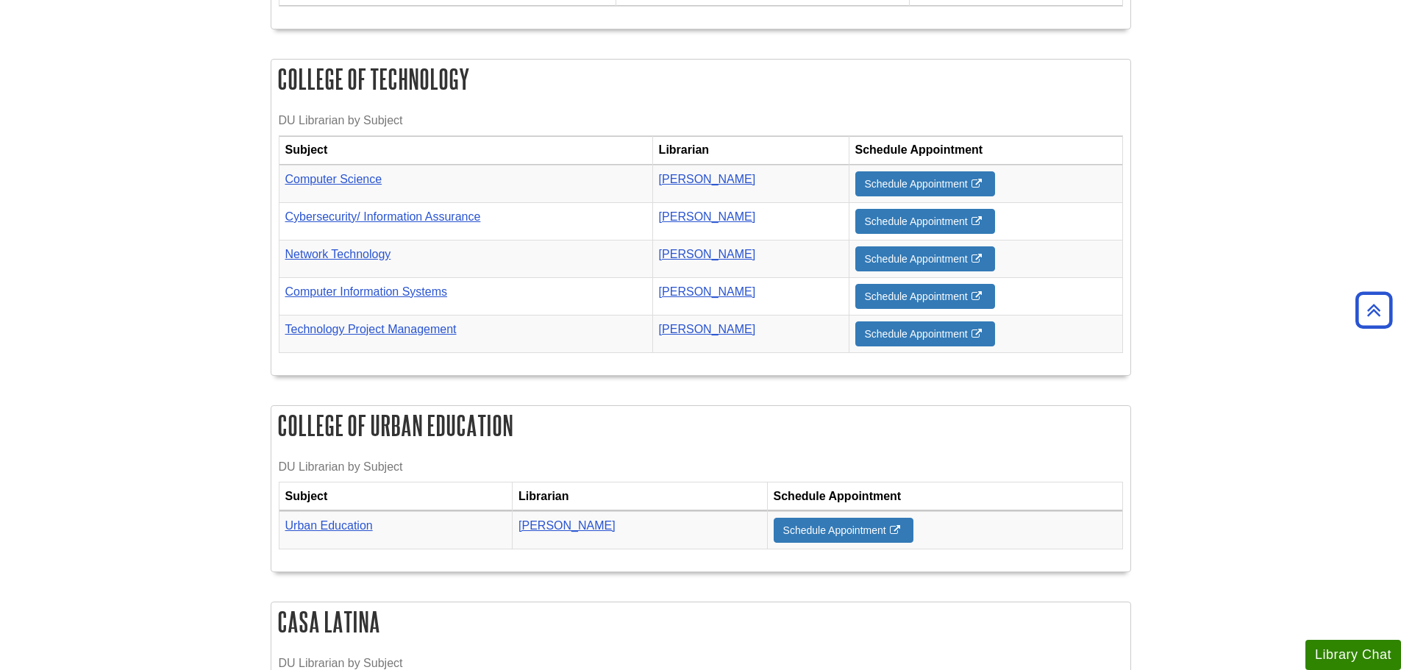
scroll to position [1827, 0]
